Goal: Entertainment & Leisure: Consume media (video, audio)

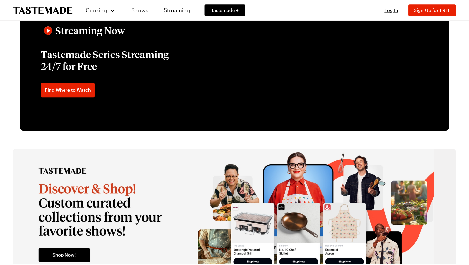
scroll to position [1076, 0]
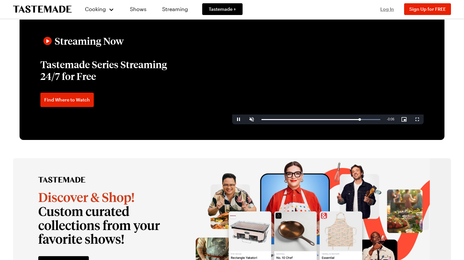
click at [390, 9] on span "Log In" at bounding box center [388, 9] width 14 height 6
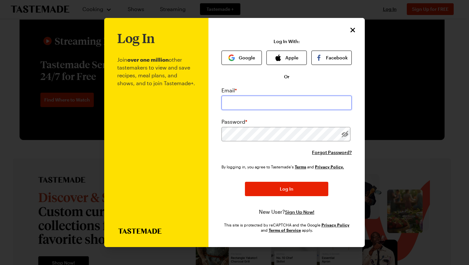
click at [260, 100] on input "email" at bounding box center [287, 102] width 130 height 14
type input "[PERSON_NAME][DOMAIN_NAME][EMAIL_ADDRESS][DOMAIN_NAME]"
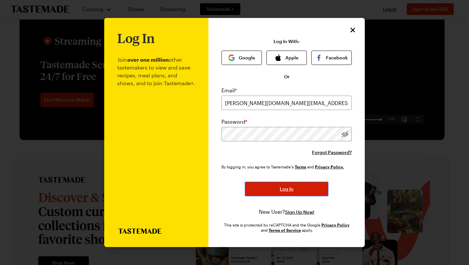
click at [282, 193] on button "Log In" at bounding box center [286, 188] width 83 height 14
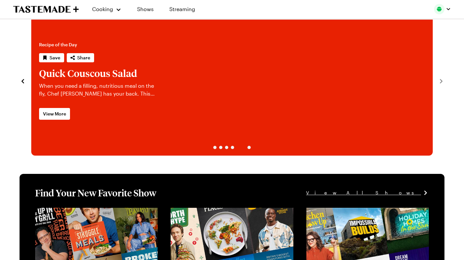
scroll to position [0, 0]
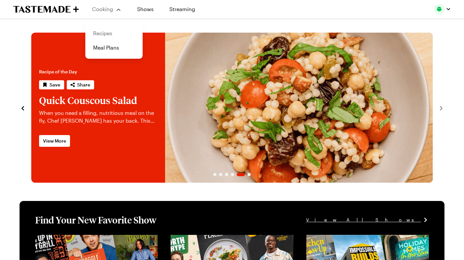
click at [107, 34] on link "Recipes" at bounding box center [114, 33] width 50 height 14
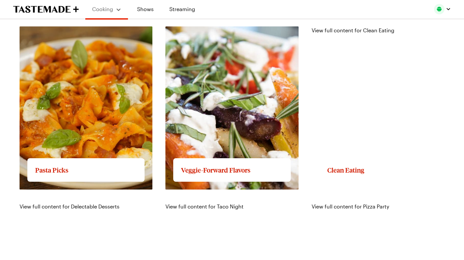
scroll to position [764, 0]
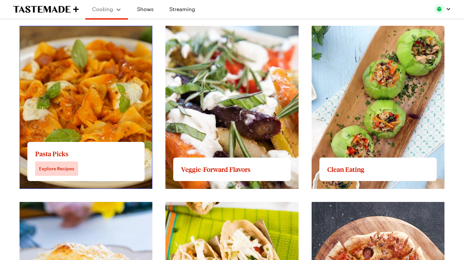
click at [86, 33] on link "View full content for Pasta Picks" at bounding box center [59, 29] width 79 height 6
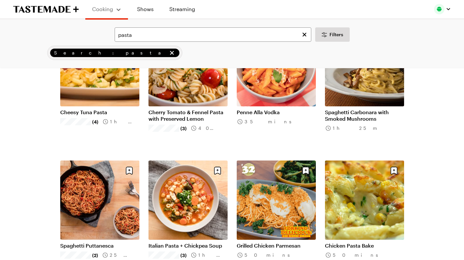
scroll to position [487, 0]
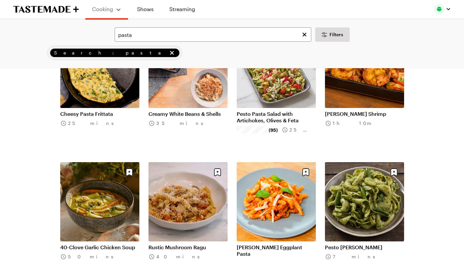
scroll to position [1157, 0]
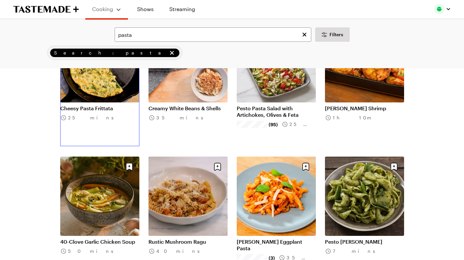
click at [72, 111] on link "Cheesy Pasta Frittata" at bounding box center [99, 108] width 79 height 7
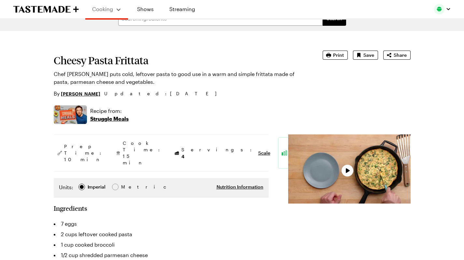
scroll to position [15, 0]
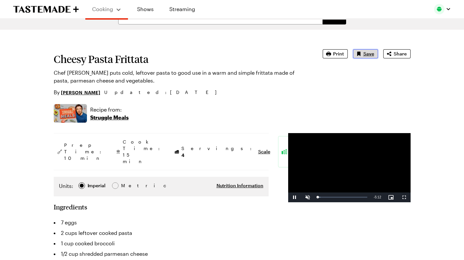
click at [374, 56] on span "Save" at bounding box center [369, 54] width 11 height 7
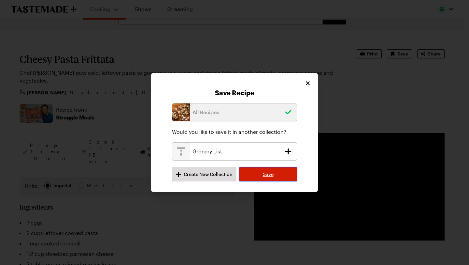
click at [271, 175] on span "Save" at bounding box center [268, 174] width 11 height 7
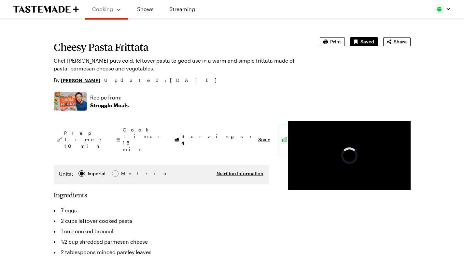
scroll to position [0, 0]
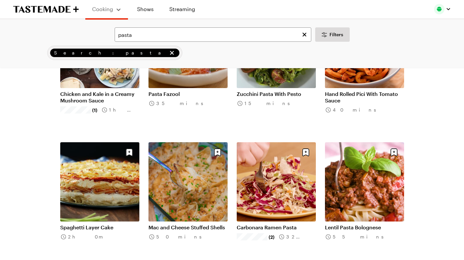
scroll to position [1442, 0]
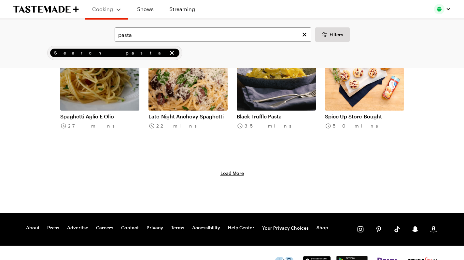
scroll to position [2348, 0]
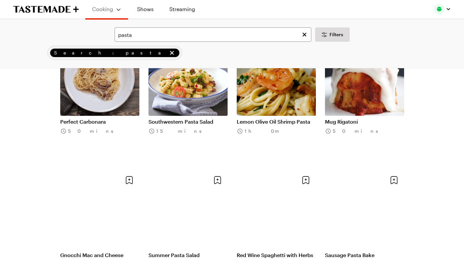
scroll to position [2882, 0]
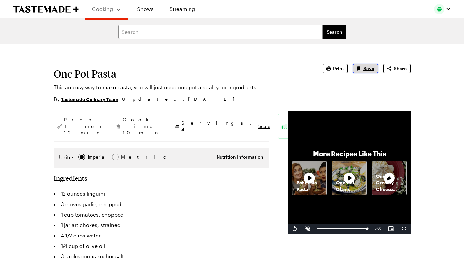
click at [374, 67] on span "Save" at bounding box center [369, 68] width 11 height 7
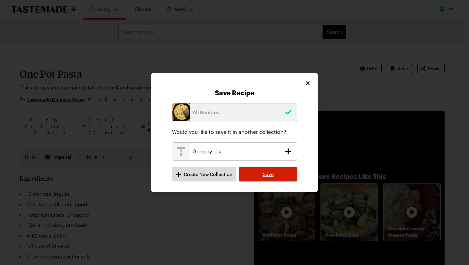
click at [266, 171] on span "Save" at bounding box center [268, 174] width 11 height 7
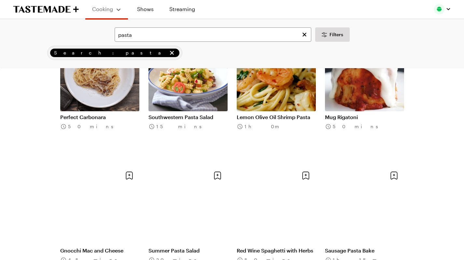
scroll to position [2903, 0]
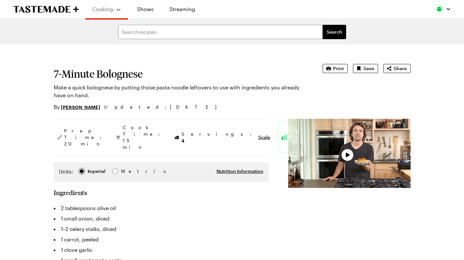
type textarea "x"
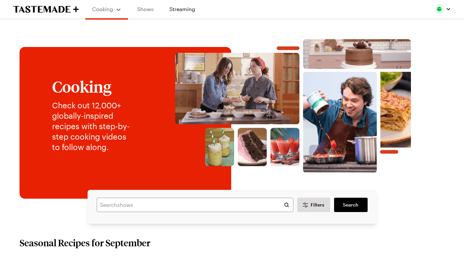
click at [143, 11] on link "Shows" at bounding box center [146, 9] width 30 height 18
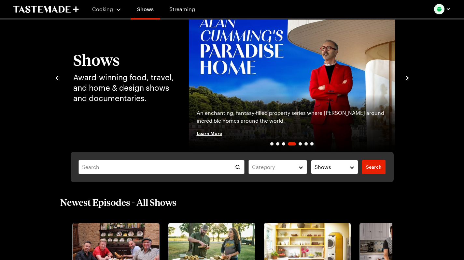
scroll to position [36, 0]
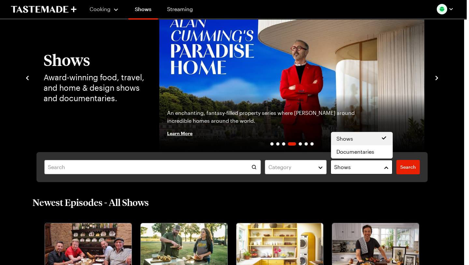
click at [387, 168] on button "Shows" at bounding box center [362, 167] width 62 height 14
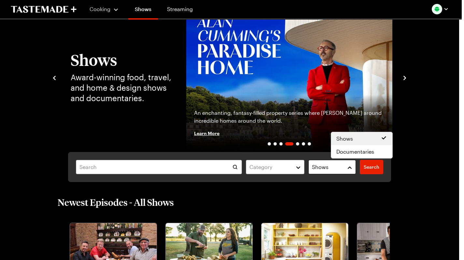
click at [356, 168] on button "Shows" at bounding box center [333, 167] width 48 height 14
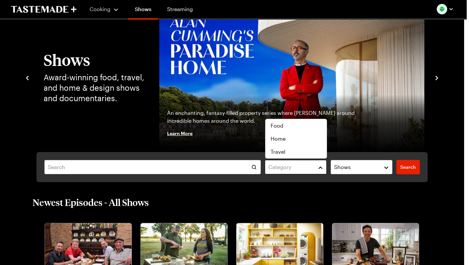
click at [324, 169] on button "Category" at bounding box center [296, 167] width 62 height 14
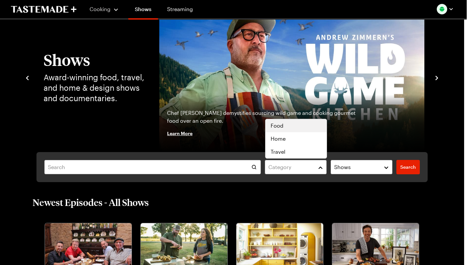
click at [294, 128] on div "Food" at bounding box center [296, 126] width 51 height 8
click at [173, 169] on div "Category ( 1 ) Clear Shows Search Search" at bounding box center [231, 167] width 391 height 30
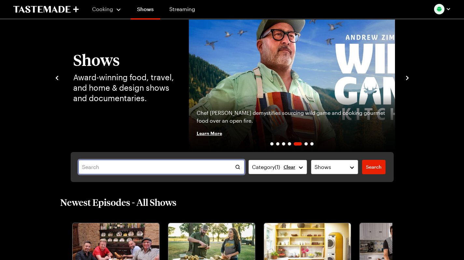
click at [170, 168] on input "text" at bounding box center [162, 167] width 166 height 14
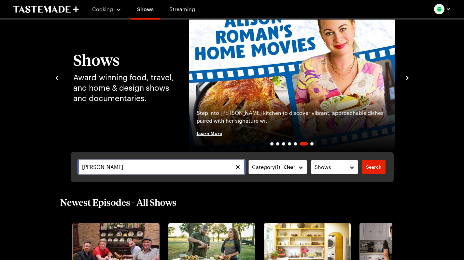
click at [79, 167] on input "[PERSON_NAME]" at bounding box center [162, 167] width 166 height 14
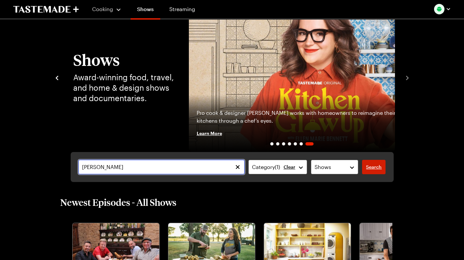
type input "[PERSON_NAME]"
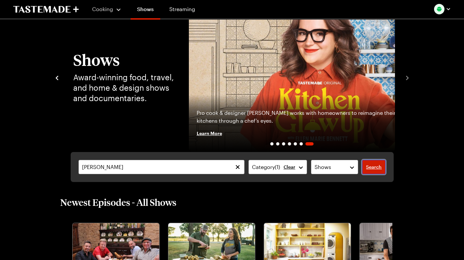
click at [382, 168] on span "Search" at bounding box center [374, 167] width 16 height 7
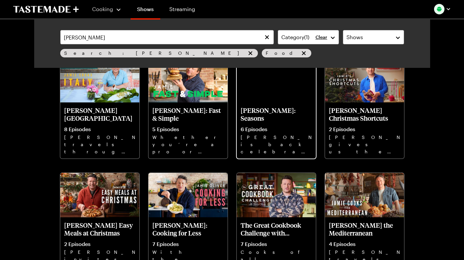
scroll to position [56, 0]
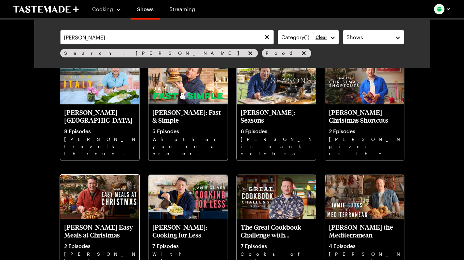
click at [90, 218] on img at bounding box center [99, 197] width 79 height 45
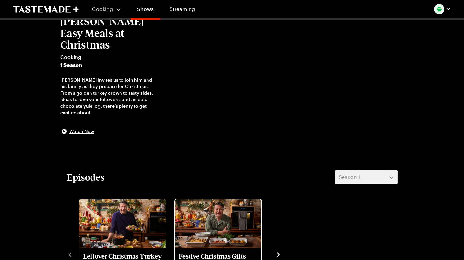
scroll to position [32, 0]
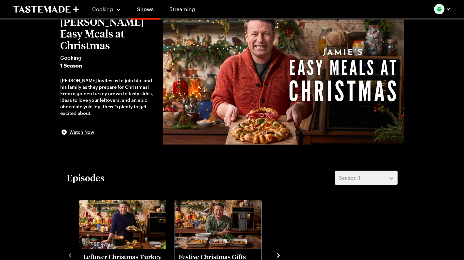
scroll to position [56, 0]
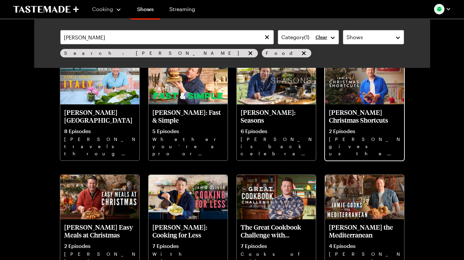
click at [376, 124] on p "[PERSON_NAME] Christmas Shortcuts" at bounding box center [364, 116] width 71 height 16
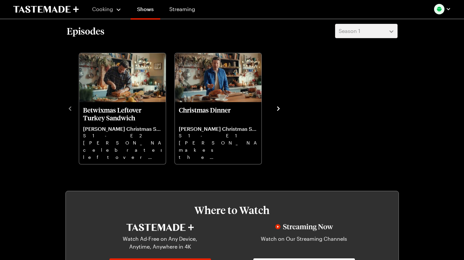
scroll to position [179, 3]
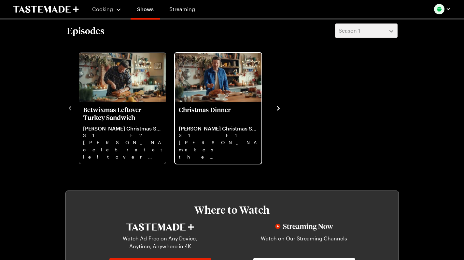
click at [179, 102] on img "Christmas Dinner" at bounding box center [218, 77] width 87 height 49
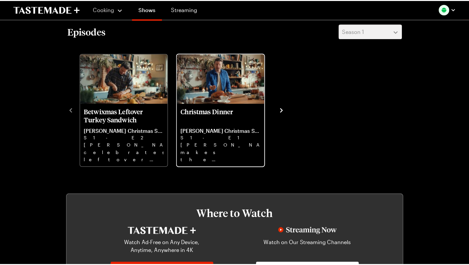
scroll to position [179, 0]
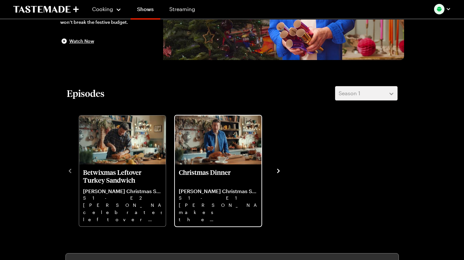
click at [185, 164] on img "Christmas Dinner" at bounding box center [218, 139] width 87 height 49
